Goal: Transaction & Acquisition: Purchase product/service

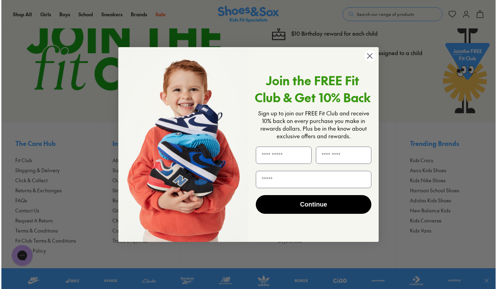
scroll to position [2345, 0]
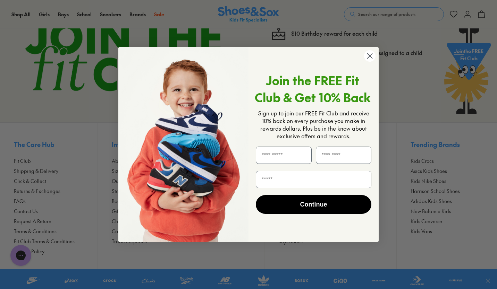
click at [372, 57] on circle "Close dialog" at bounding box center [369, 55] width 11 height 11
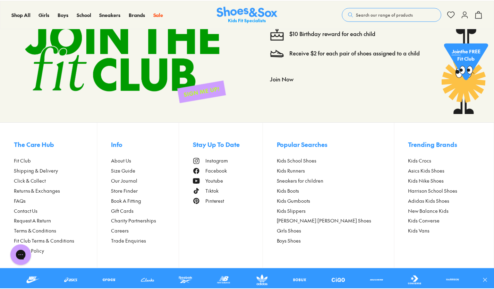
scroll to position [2336, 0]
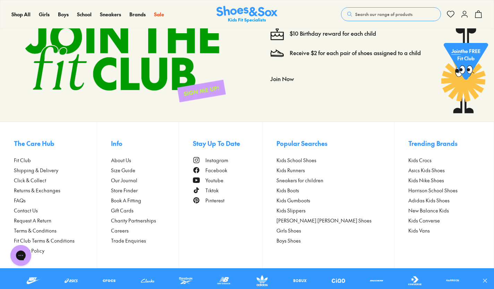
click at [49, 193] on span "Returns & Exchanges" at bounding box center [37, 190] width 47 height 7
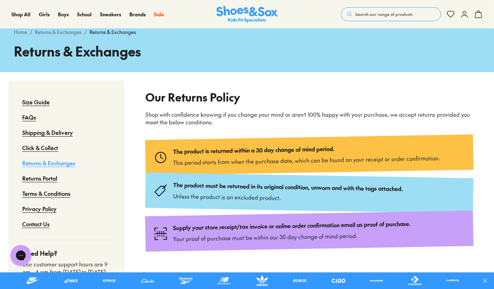
scroll to position [25, 0]
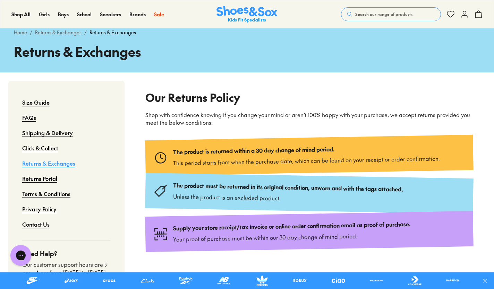
click at [37, 176] on link "Returns Portal" at bounding box center [39, 178] width 35 height 15
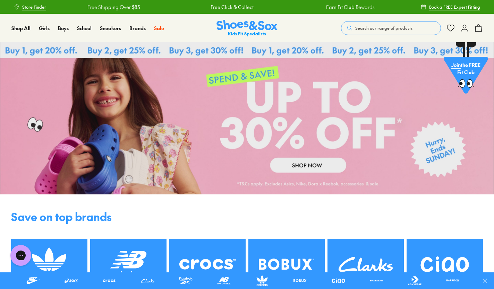
click at [374, 24] on button "Search our range of products" at bounding box center [391, 28] width 100 height 14
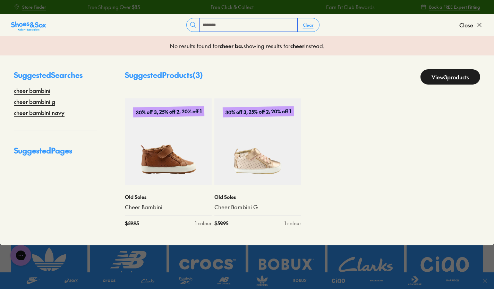
type input "********"
click at [256, 173] on img at bounding box center [258, 142] width 87 height 87
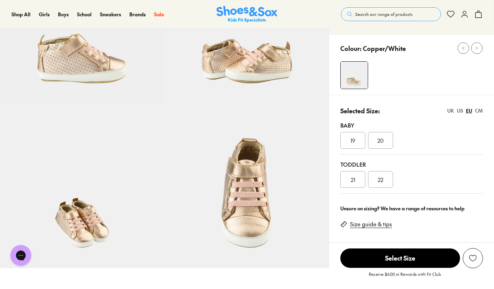
select select "*"
click at [380, 225] on link "Size guide & tips" at bounding box center [371, 225] width 42 height 8
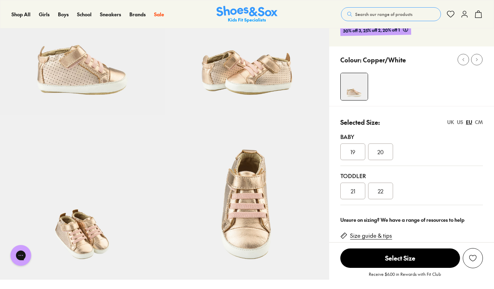
scroll to position [91, 0]
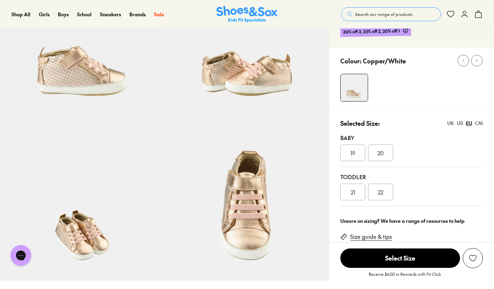
click at [483, 122] on div "CM" at bounding box center [479, 123] width 8 height 7
click at [472, 120] on div "UK US EU CM" at bounding box center [465, 123] width 36 height 7
click at [471, 123] on div "EU" at bounding box center [469, 123] width 6 height 7
click at [478, 123] on div "CM" at bounding box center [479, 123] width 8 height 7
click at [468, 123] on div "EU" at bounding box center [469, 123] width 6 height 7
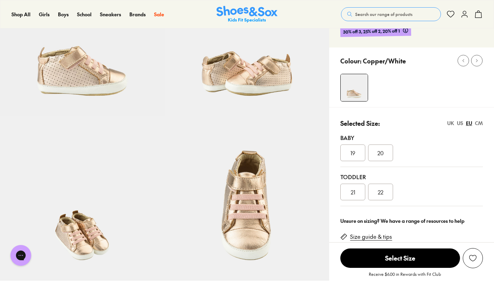
click at [356, 198] on div "21" at bounding box center [352, 192] width 25 height 17
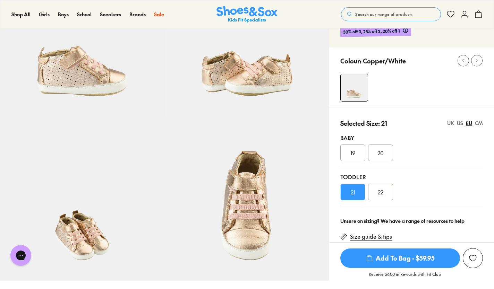
click at [395, 260] on span "Add To Bag - $59.95" at bounding box center [400, 258] width 120 height 19
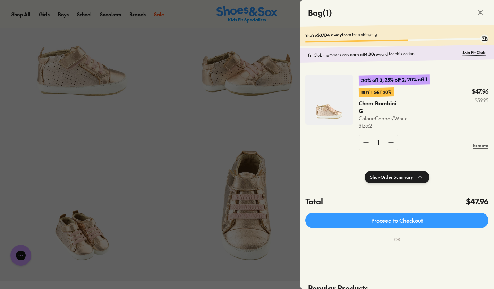
click at [420, 225] on link "Proceed to Checkout" at bounding box center [396, 220] width 183 height 15
